Goal: Task Accomplishment & Management: Use online tool/utility

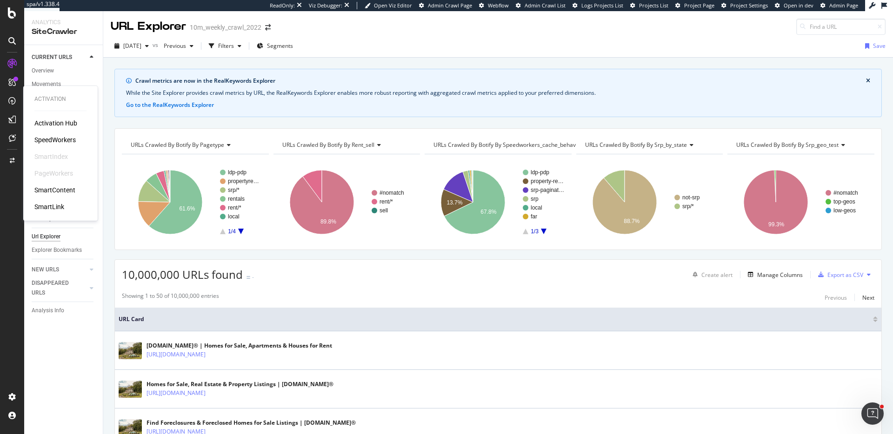
click at [68, 142] on div "SpeedWorkers" at bounding box center [54, 139] width 41 height 9
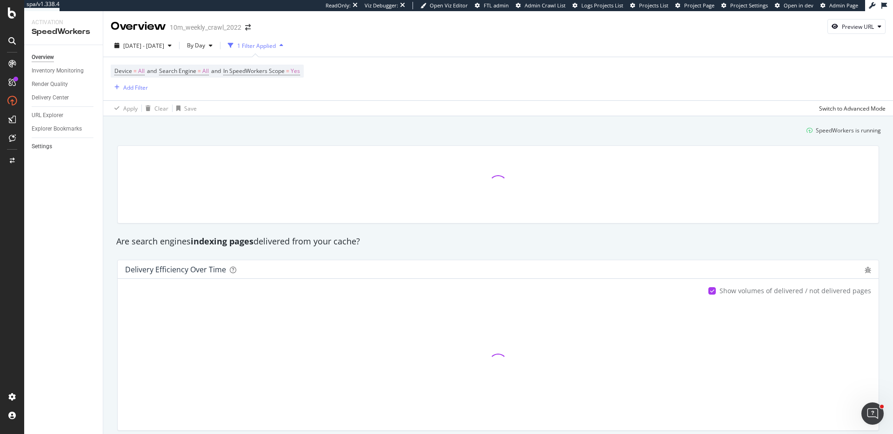
drag, startPoint x: 44, startPoint y: 146, endPoint x: 59, endPoint y: 142, distance: 15.3
click at [44, 146] on div "Settings" at bounding box center [42, 147] width 20 height 10
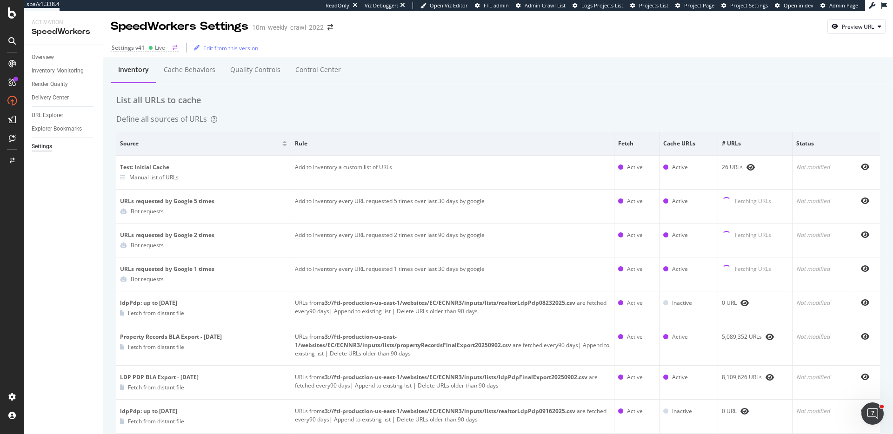
click at [152, 48] on icon at bounding box center [150, 48] width 5 height 5
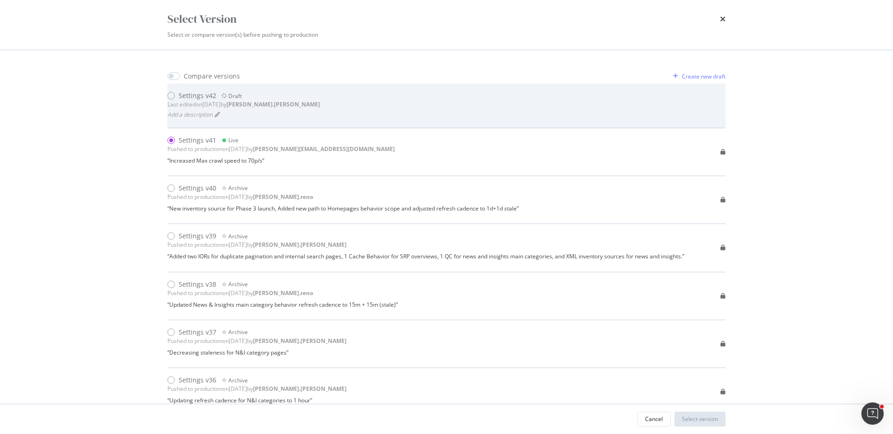
click at [355, 115] on div "Settings v42 Draft Last edited on [DATE] by [PERSON_NAME].[PERSON_NAME] Add a d…" at bounding box center [446, 105] width 558 height 29
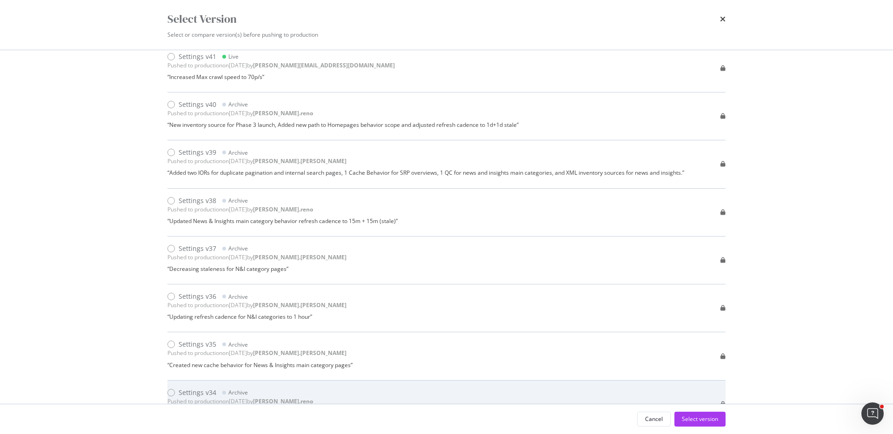
scroll to position [85, 0]
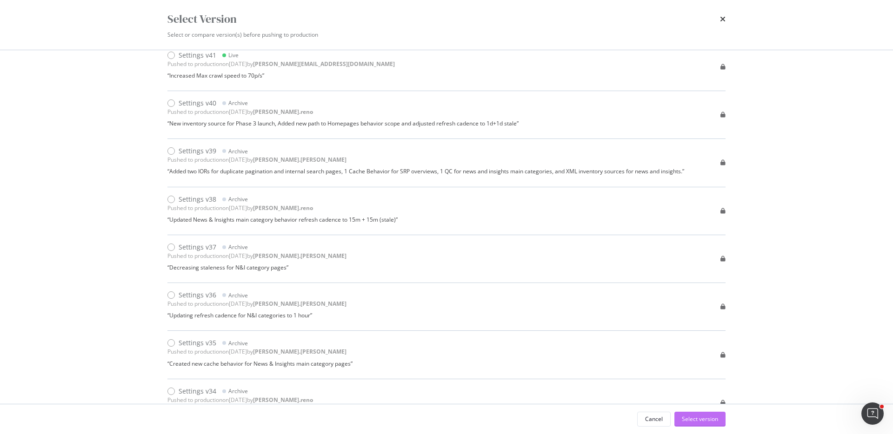
click at [711, 422] on div "Select version" at bounding box center [700, 419] width 36 height 8
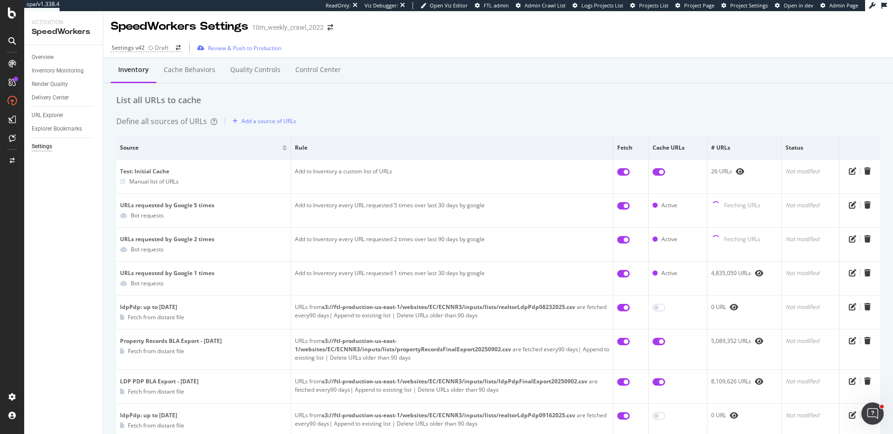
scroll to position [22, 0]
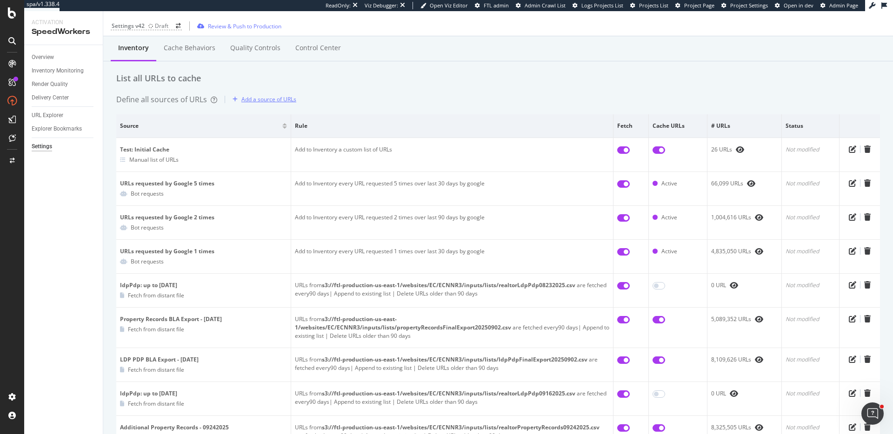
click at [282, 95] on div "Add a source of URLs" at bounding box center [268, 99] width 55 height 8
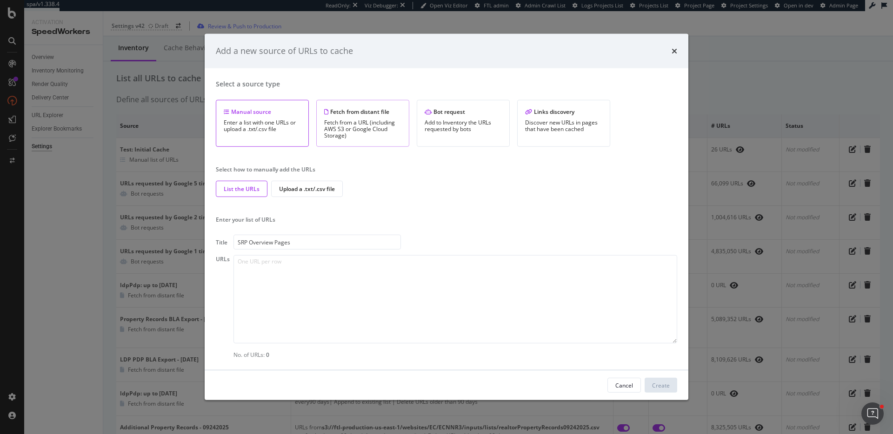
type input "SRP Overview Pages"
click at [376, 116] on div "Fetch from distant file Fetch from a URL (including AWS S3 or Google Cloud Stor…" at bounding box center [362, 123] width 93 height 47
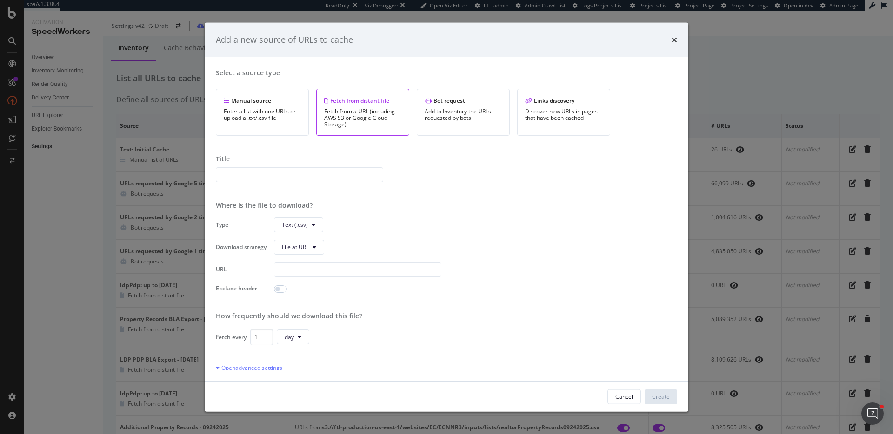
click at [314, 177] on input "modal" at bounding box center [299, 174] width 167 height 15
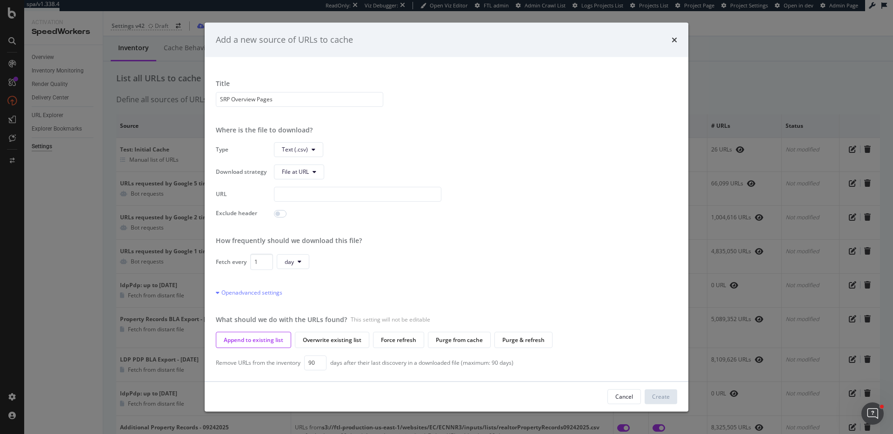
type input "SRP Overview Pages"
click at [328, 194] on input "modal" at bounding box center [357, 194] width 167 height 15
paste input "s3://ftl-production-us-east-1/websites/EC/ECNNR3/inputs/lists/SrpOverviewExport…"
type input "s3://ftl-production-us-east-1/websites/EC/ECNNR3/inputs/lists/SrpOverviewExport…"
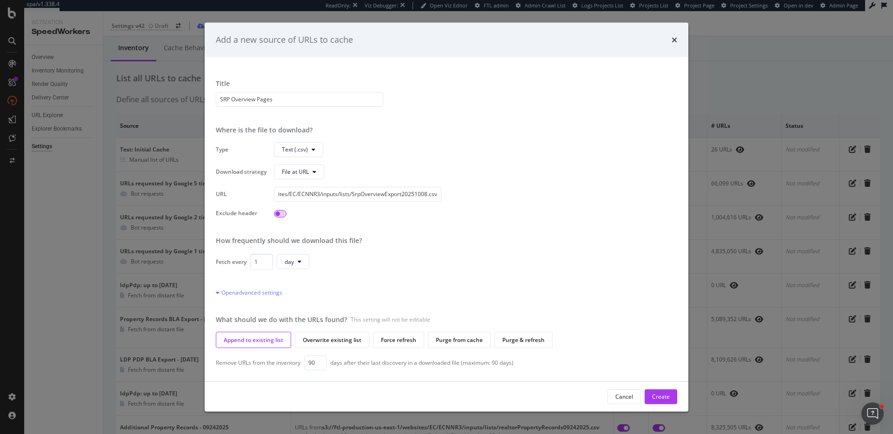
click at [283, 213] on input "modal" at bounding box center [280, 213] width 13 height 7
checkbox input "true"
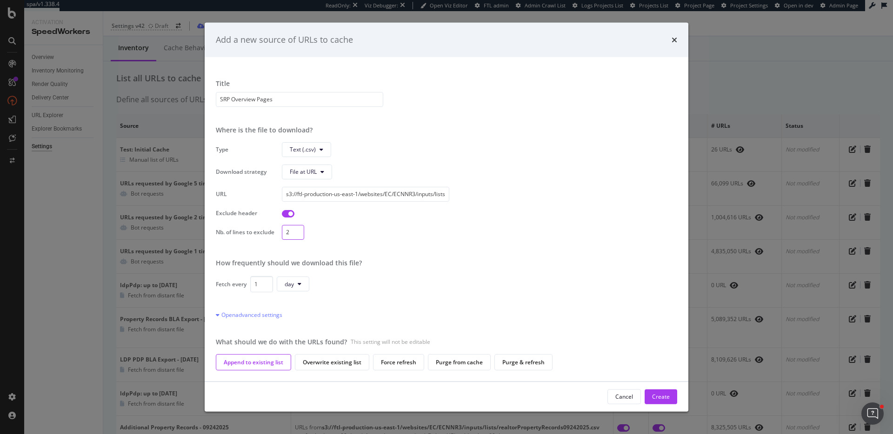
drag, startPoint x: 296, startPoint y: 231, endPoint x: 303, endPoint y: 250, distance: 20.9
type input "2"
click at [296, 231] on input "2" at bounding box center [293, 232] width 22 height 15
drag, startPoint x: 261, startPoint y: 284, endPoint x: 231, endPoint y: 281, distance: 30.0
click at [250, 281] on input "0" at bounding box center [261, 284] width 23 height 16
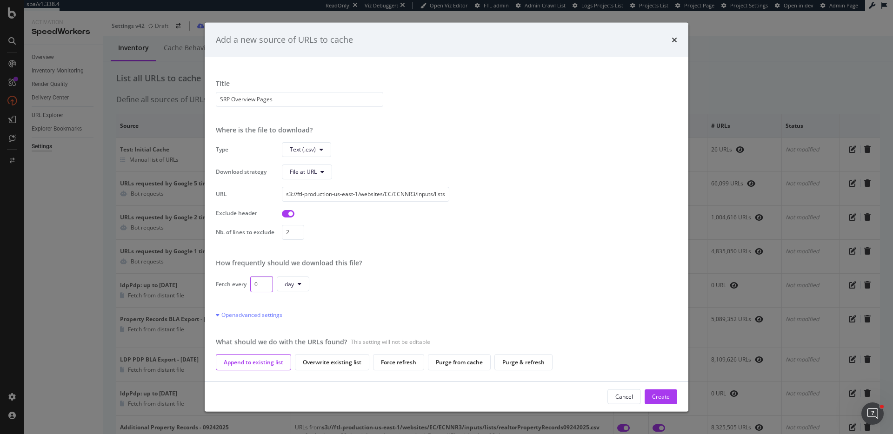
click at [255, 281] on input "0" at bounding box center [261, 284] width 23 height 16
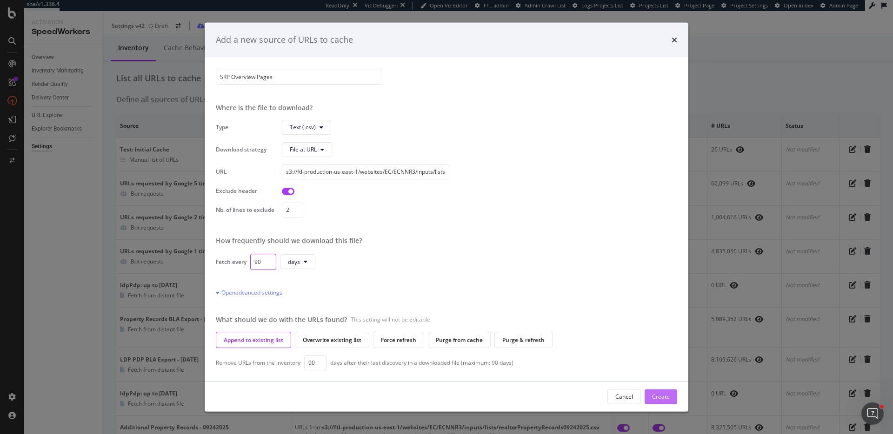
type input "90"
click at [666, 400] on div "Create" at bounding box center [661, 397] width 18 height 8
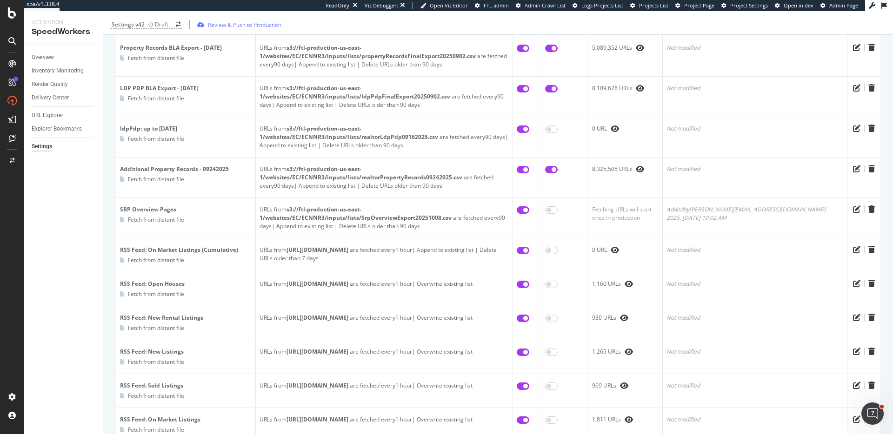
scroll to position [295, 0]
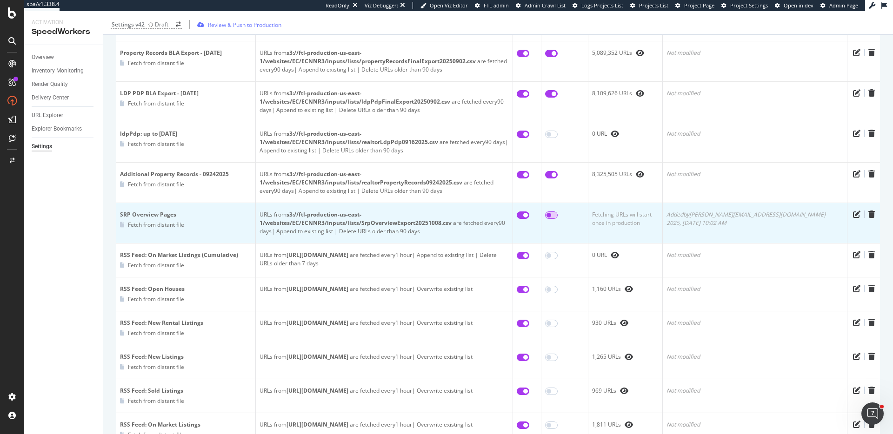
click at [558, 212] on input "checkbox" at bounding box center [551, 215] width 13 height 7
checkbox input "true"
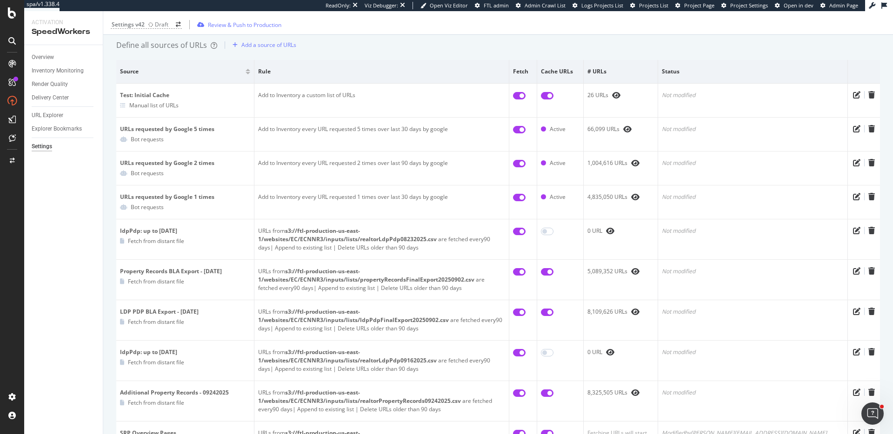
scroll to position [0, 0]
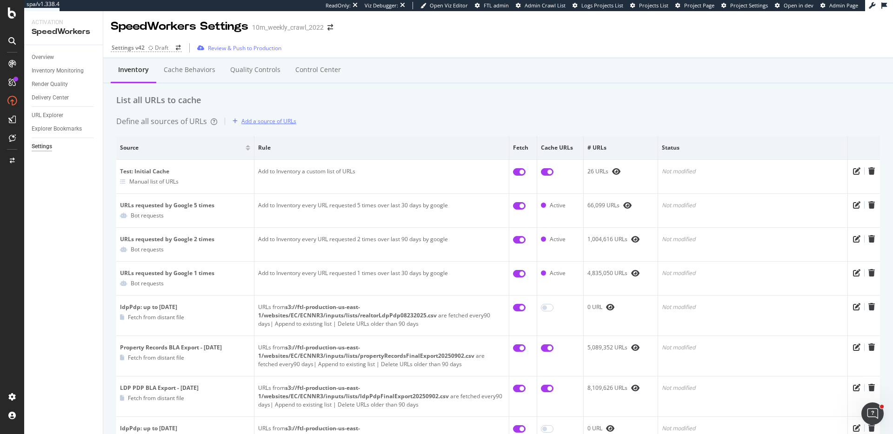
click at [269, 117] on div "Add a source of URLs" at bounding box center [262, 121] width 67 height 14
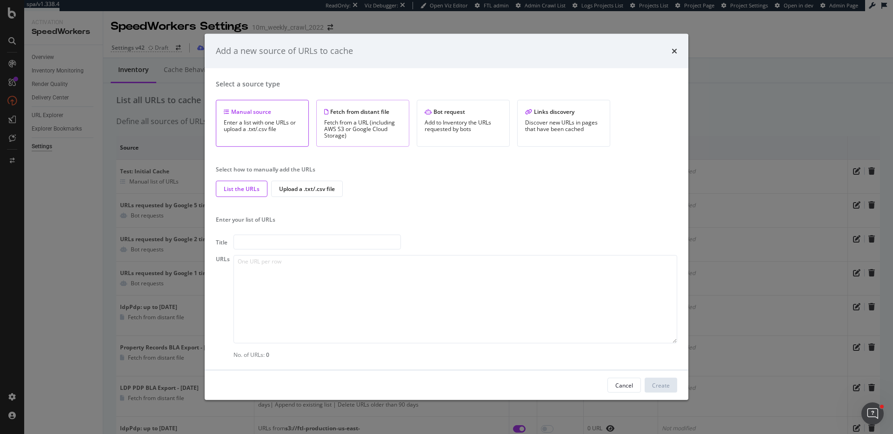
click at [350, 125] on div "Fetch from a URL (including AWS S3 or Google Cloud Storage)" at bounding box center [362, 130] width 77 height 20
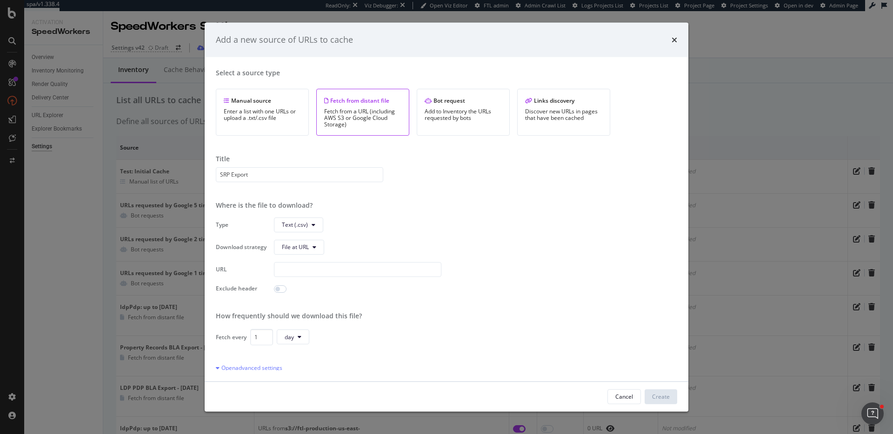
type input "SRP Export"
paste input "s3://ftl-production-us-east-1/websites/EC/ECNNR3/inputs/lists/SrpExport20251008…"
type input "s3://ftl-production-us-east-1/websites/EC/ECNNR3/inputs/lists/SrpExport20251008…"
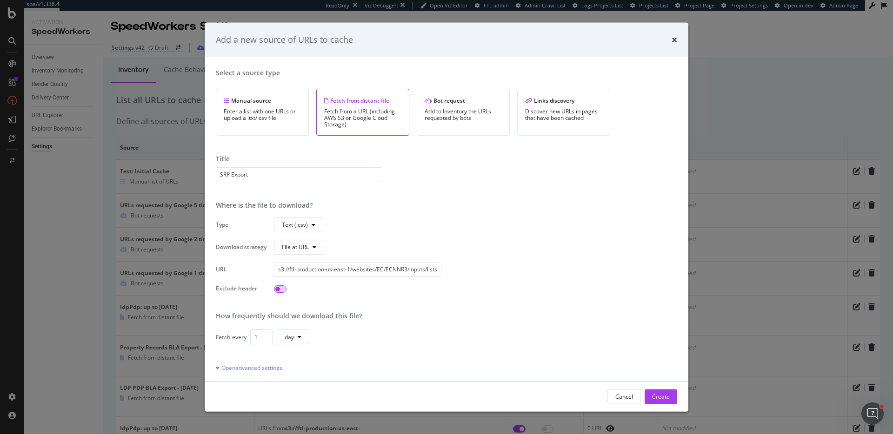
click at [283, 292] on input "modal" at bounding box center [280, 288] width 13 height 7
checkbox input "true"
drag, startPoint x: 286, startPoint y: 309, endPoint x: 281, endPoint y: 309, distance: 4.7
click at [281, 309] on div "Type Text (.csv) Download strategy File at URL URL s3://ftl-production-us-east-…" at bounding box center [446, 266] width 461 height 98
type input "2"
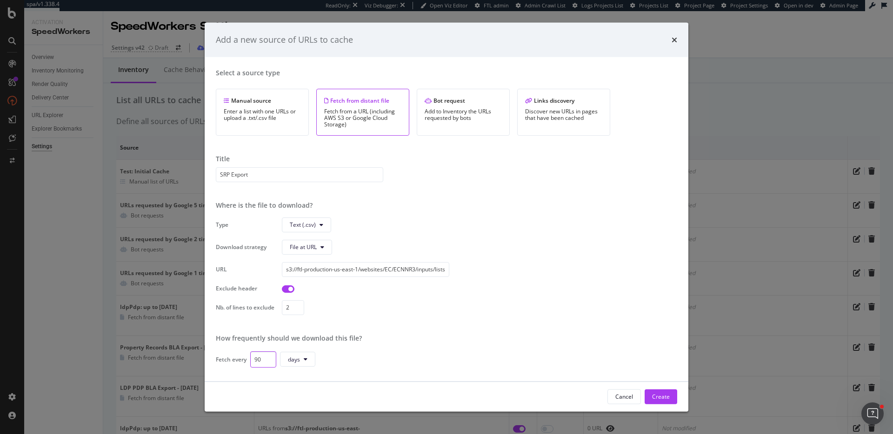
type input "90"
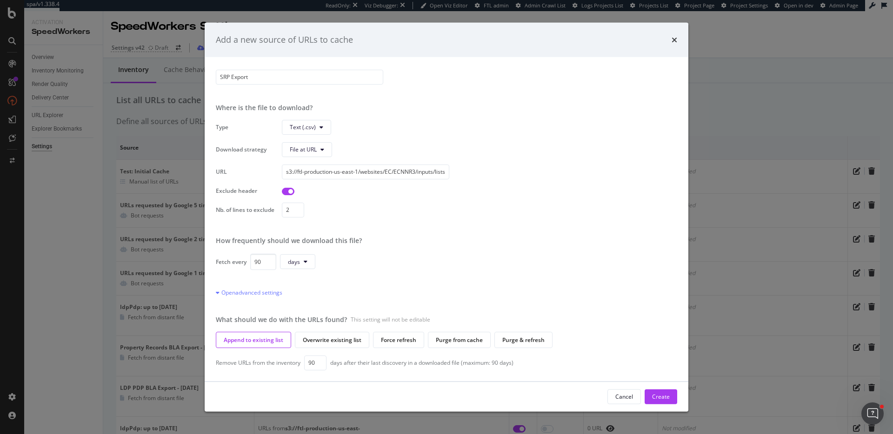
click at [615, 187] on div "Type Text (.csv) Download strategy File at URL URL s3://ftl-production-us-east-…" at bounding box center [446, 169] width 461 height 98
click at [663, 394] on div "Create" at bounding box center [661, 397] width 18 height 8
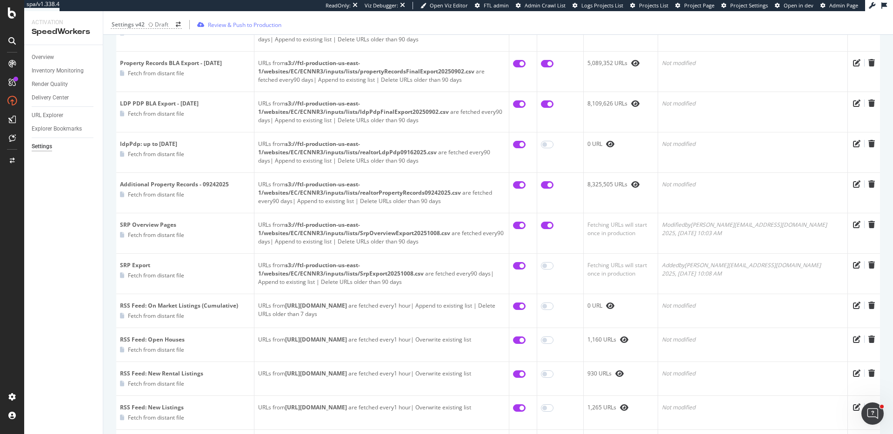
scroll to position [298, 0]
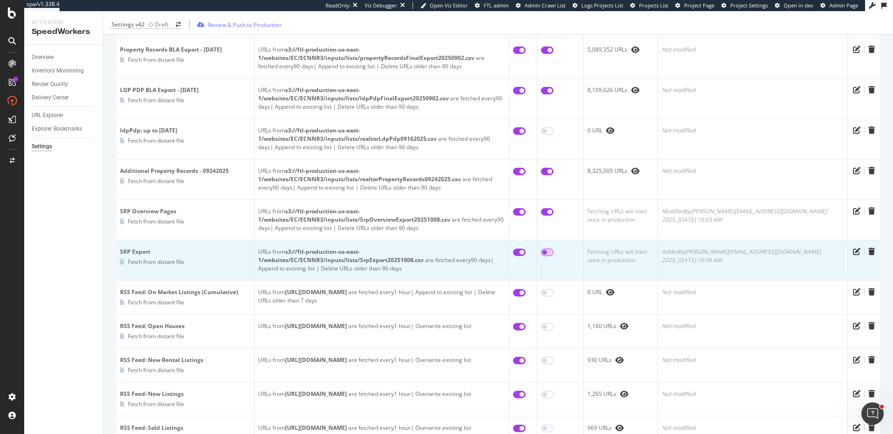
click at [554, 249] on input "checkbox" at bounding box center [547, 252] width 13 height 7
checkbox input "true"
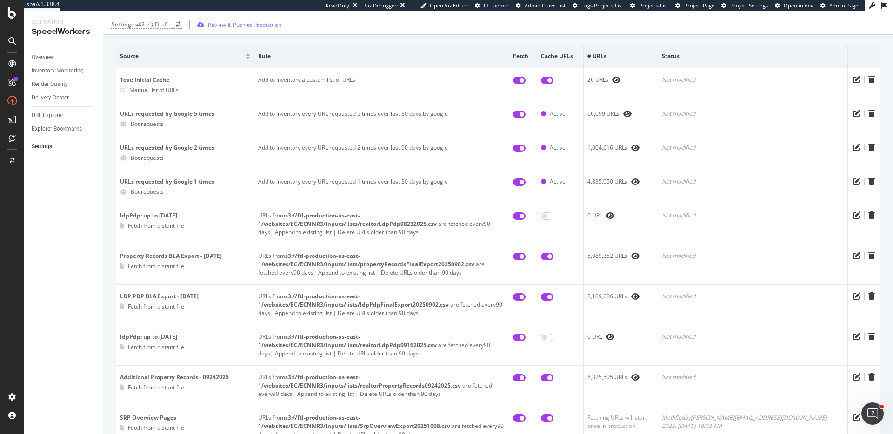
scroll to position [1, 0]
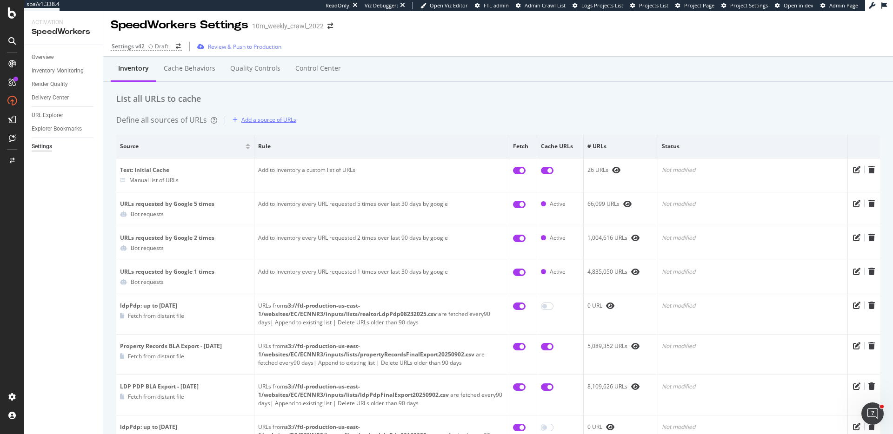
click at [255, 115] on div "Add a source of URLs" at bounding box center [262, 120] width 67 height 14
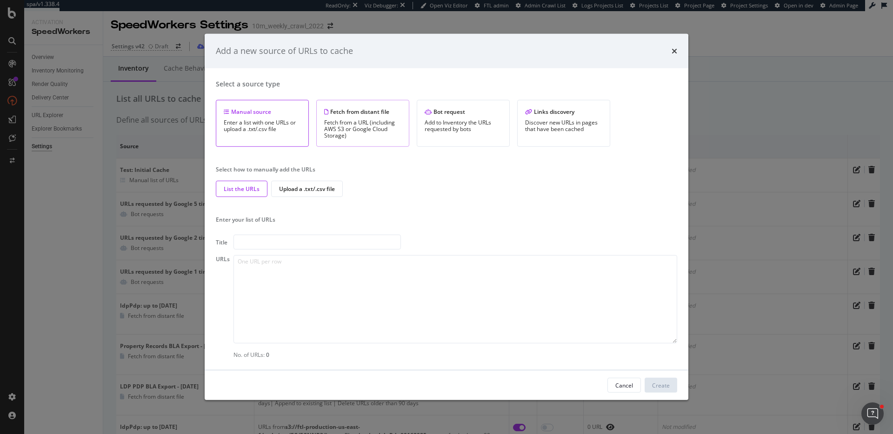
click at [323, 120] on div "Fetch from distant file Fetch from a URL (including AWS S3 or Google Cloud Stor…" at bounding box center [362, 123] width 93 height 47
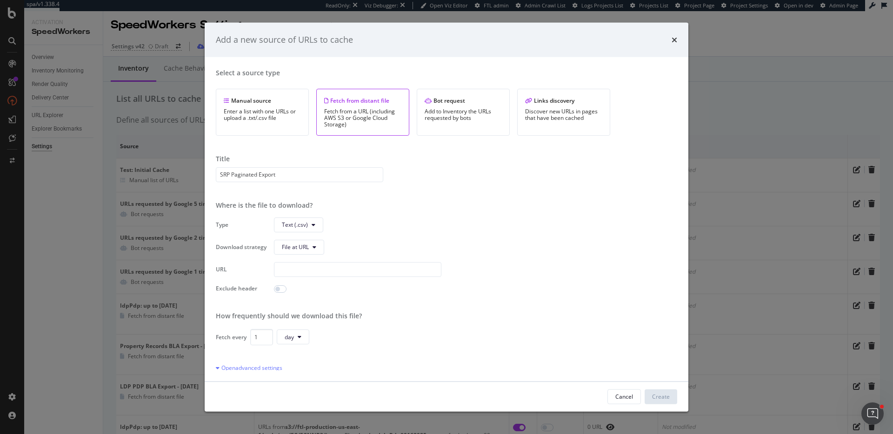
type input "SRP Paginated Export"
click at [305, 259] on div "Type Text (.csv) Download strategy File at URL URL Exclude header" at bounding box center [446, 254] width 461 height 75
click at [305, 269] on input "modal" at bounding box center [357, 269] width 167 height 15
paste input "s3://ftl-production-us-east-1/websites/EC/ECNNR3/inputs/lists/SrpPaginatedExpor…"
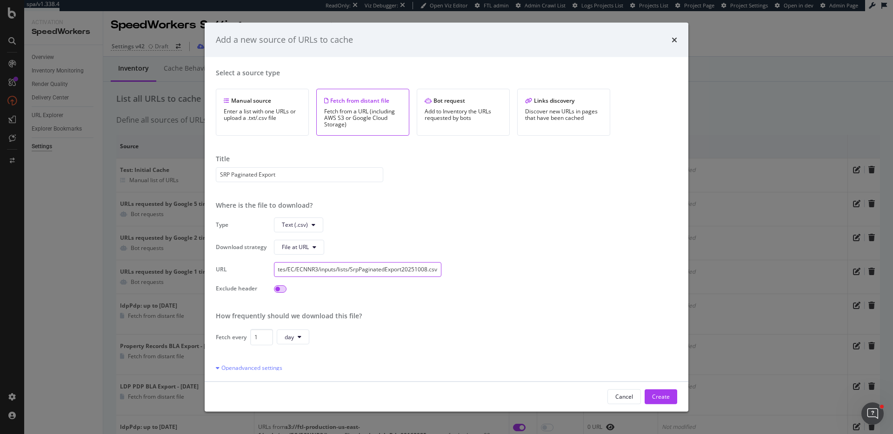
type input "s3://ftl-production-us-east-1/websites/EC/ECNNR3/inputs/lists/SrpPaginatedExpor…"
click at [278, 290] on input "modal" at bounding box center [280, 288] width 13 height 7
checkbox input "true"
drag, startPoint x: 298, startPoint y: 305, endPoint x: 291, endPoint y: 324, distance: 20.5
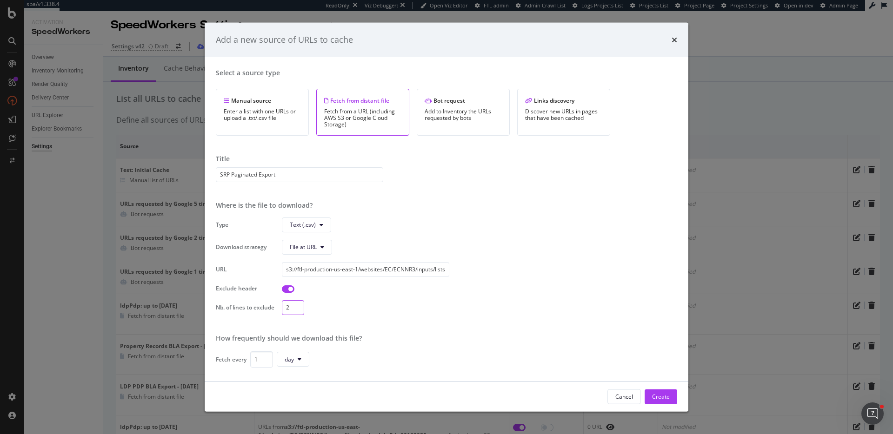
type input "2"
click at [298, 305] on input "2" at bounding box center [293, 307] width 22 height 15
drag, startPoint x: 258, startPoint y: 359, endPoint x: 227, endPoint y: 348, distance: 33.0
click at [227, 348] on div "Select a source type Manual source Enter a list with one URLs or upload a .txt/…" at bounding box center [446, 219] width 461 height 302
type input "90"
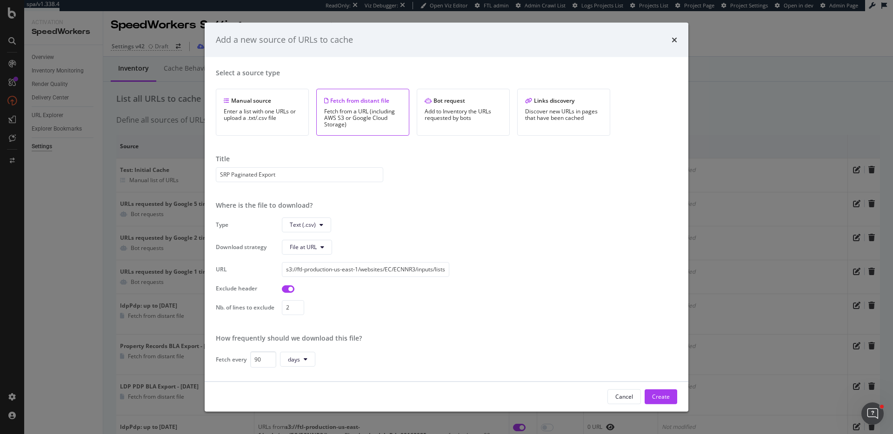
click at [661, 343] on div "Select a source type Manual source Enter a list with one URLs or upload a .txt/…" at bounding box center [446, 219] width 461 height 302
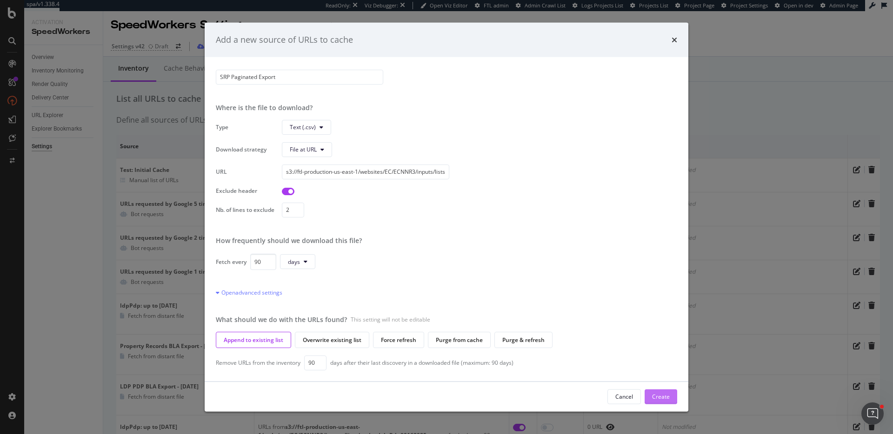
click at [664, 398] on div "Create" at bounding box center [661, 397] width 18 height 8
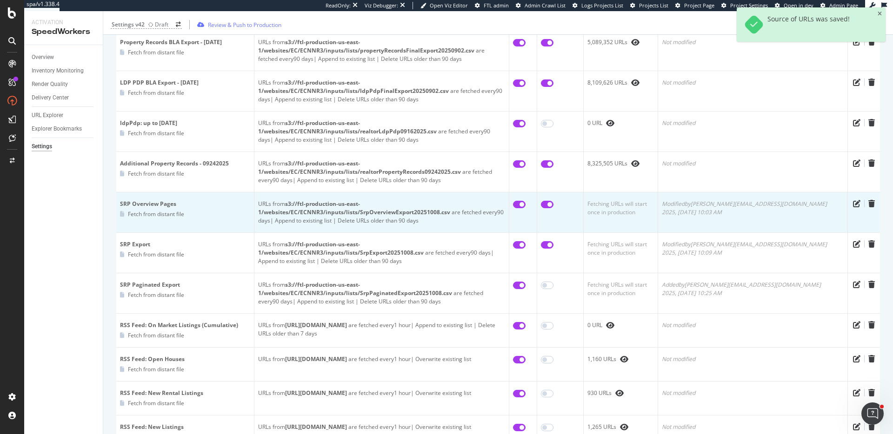
scroll to position [325, 0]
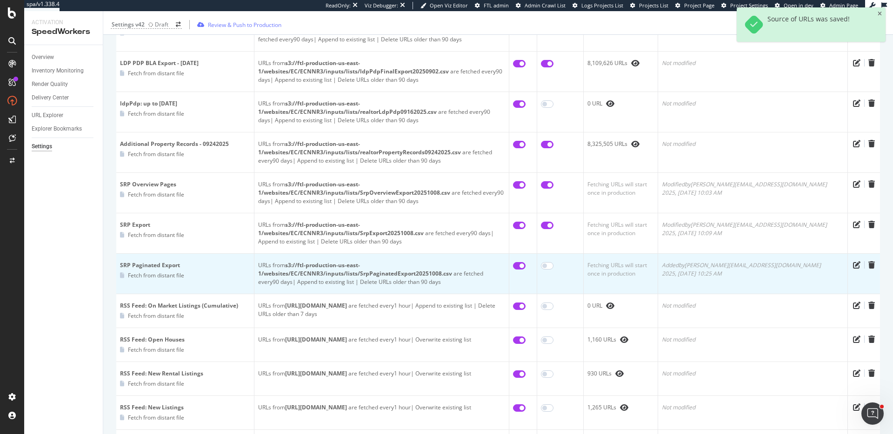
click at [526, 262] on input "checkbox" at bounding box center [519, 265] width 13 height 7
checkbox input "false"
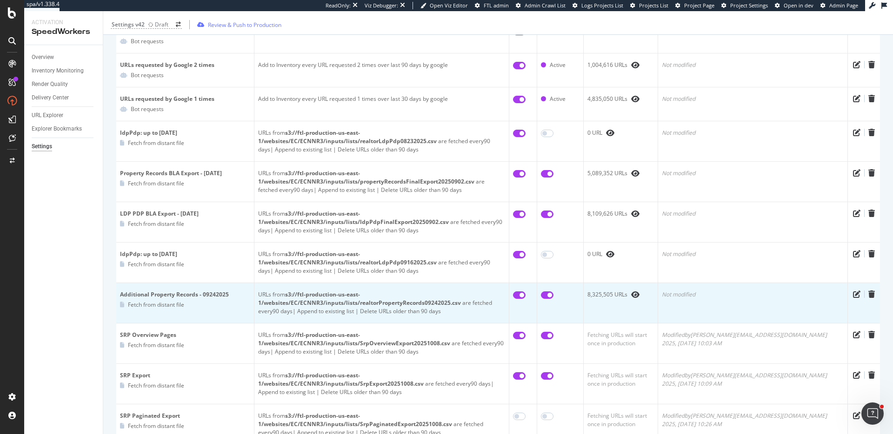
scroll to position [0, 0]
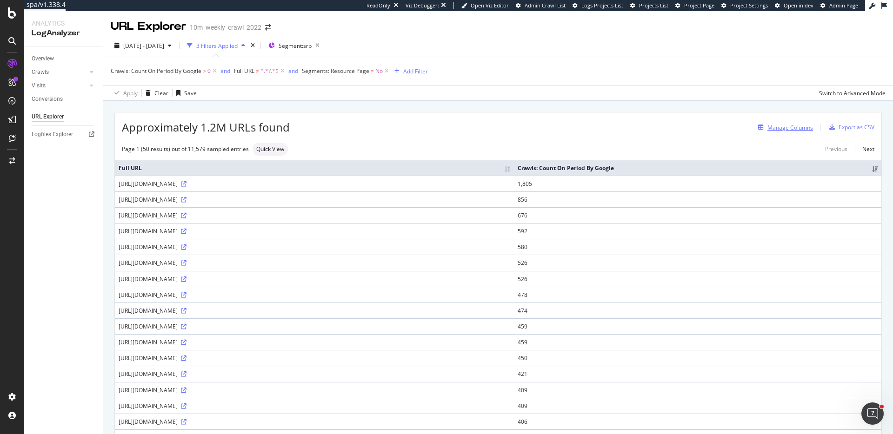
click at [784, 127] on div "Manage Columns" at bounding box center [791, 128] width 46 height 8
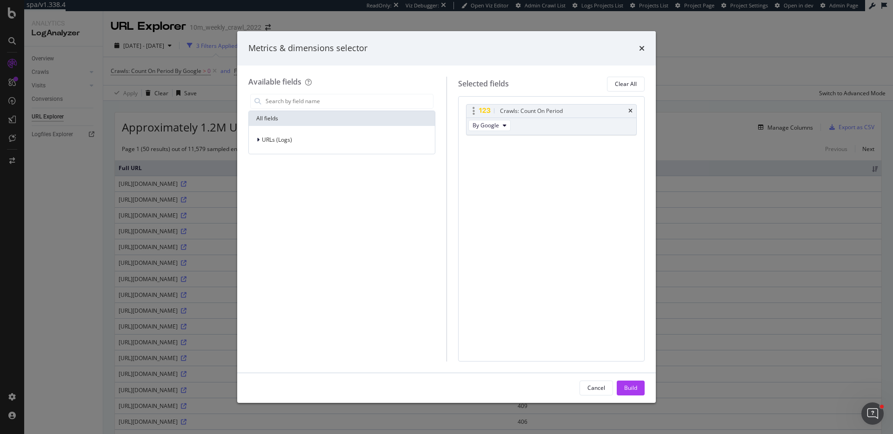
click at [627, 109] on div "Crawls: Count On Period" at bounding box center [552, 111] width 170 height 13
click at [630, 111] on icon "times" at bounding box center [630, 111] width 4 height 6
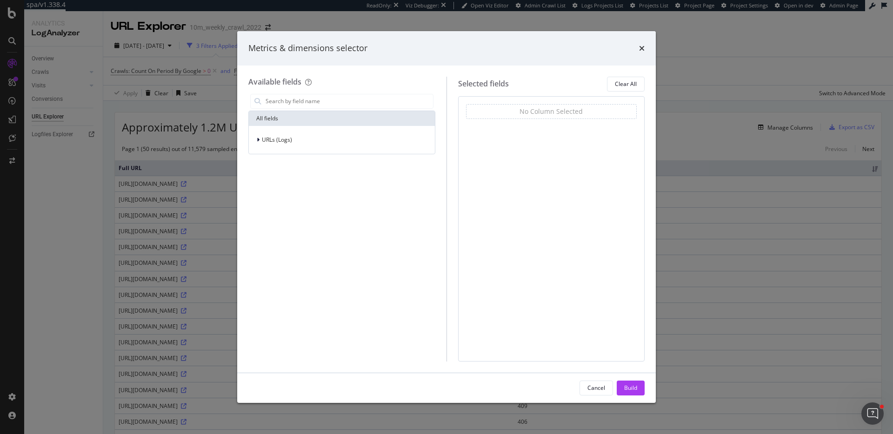
click at [631, 396] on div "Cancel Build" at bounding box center [446, 389] width 419 height 30
click at [632, 390] on div "Build" at bounding box center [630, 388] width 13 height 8
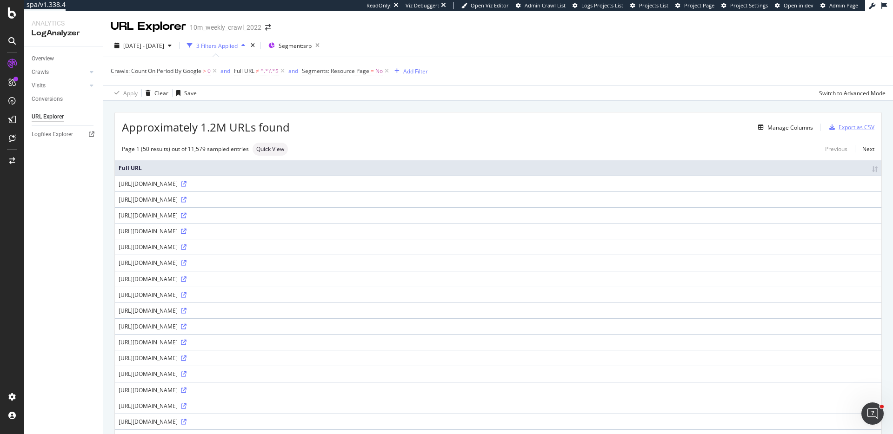
click at [861, 122] on div "Export as CSV" at bounding box center [850, 127] width 49 height 14
click at [799, 129] on div "Manage Columns" at bounding box center [791, 128] width 46 height 8
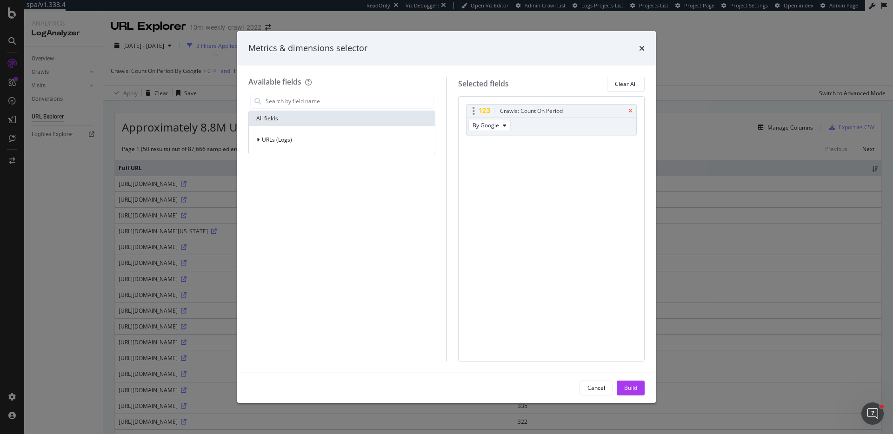
click at [628, 111] on icon "times" at bounding box center [630, 111] width 4 height 6
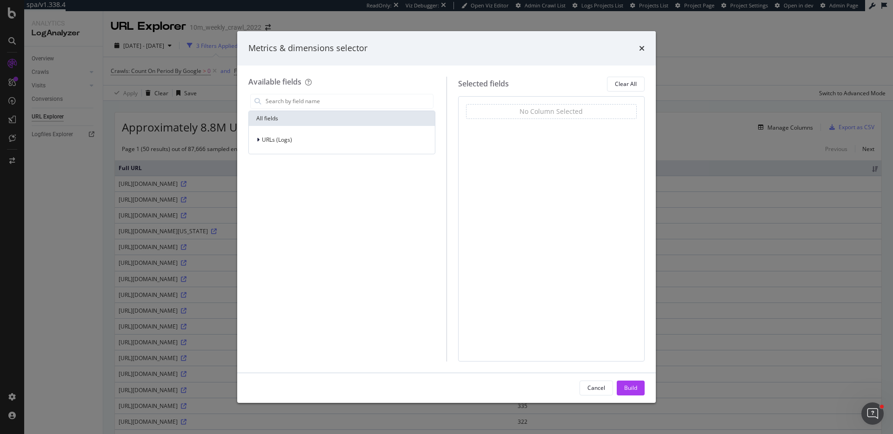
click at [634, 384] on div "Build" at bounding box center [630, 388] width 13 height 8
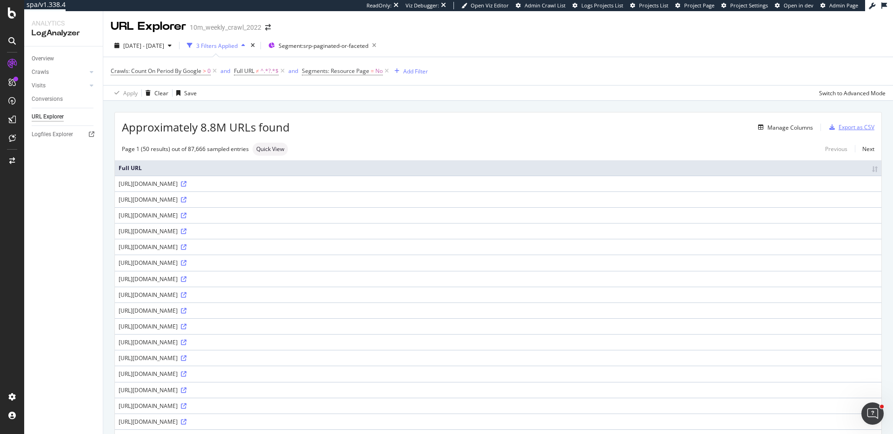
click at [850, 124] on div "Export as CSV" at bounding box center [857, 127] width 36 height 8
